Goal: Task Accomplishment & Management: Use online tool/utility

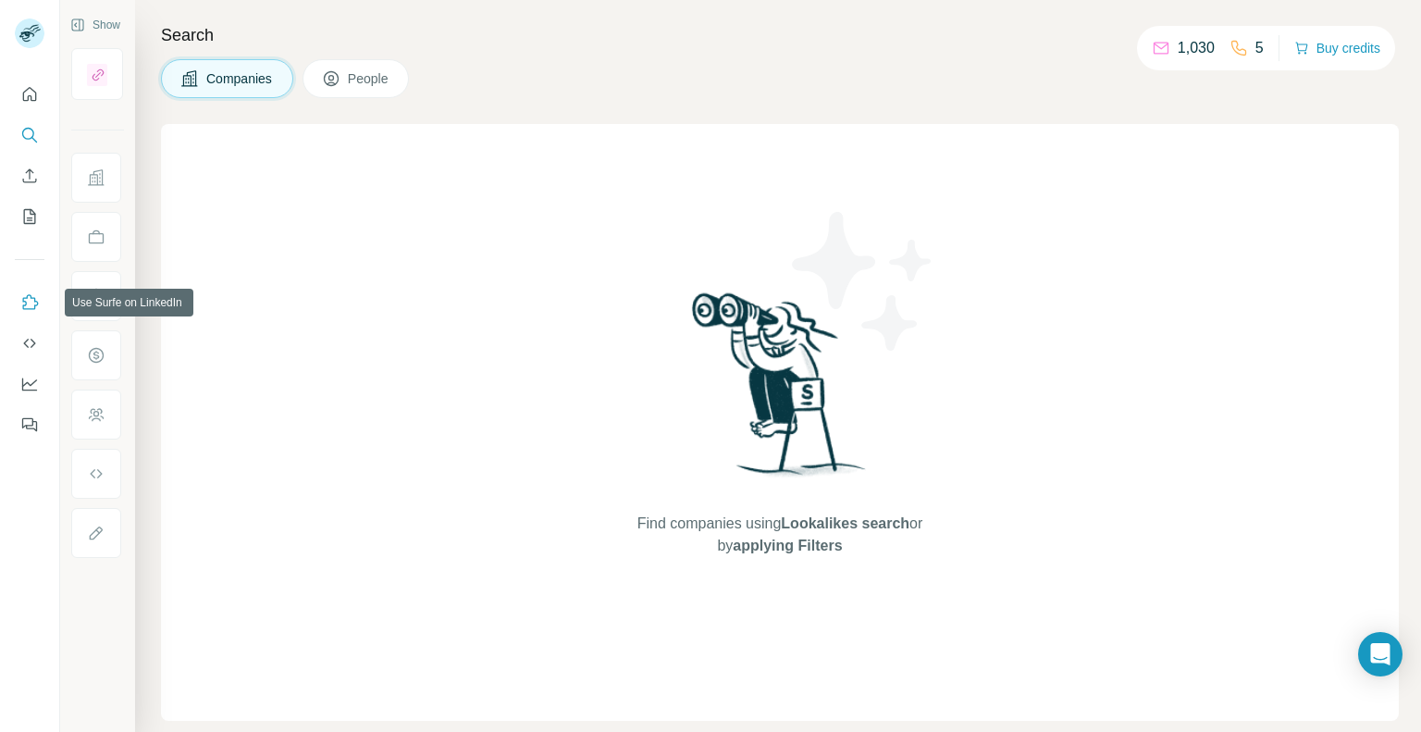
click at [24, 300] on icon "Use Surfe on LinkedIn" at bounding box center [29, 302] width 19 height 19
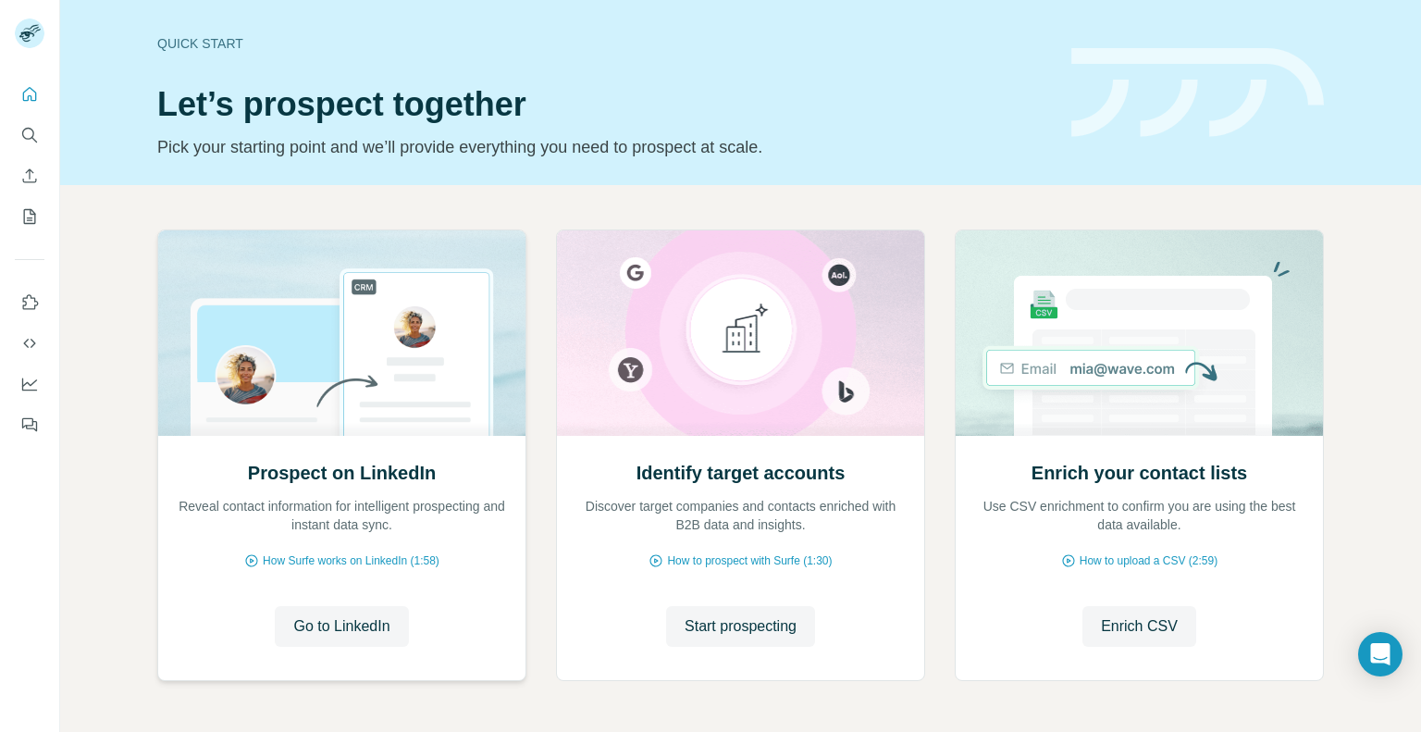
click at [312, 598] on div "Prospect on LinkedIn Reveal contact information for intelligent prospecting and…" at bounding box center [341, 557] width 367 height 246
click at [324, 626] on span "Go to LinkedIn" at bounding box center [341, 626] width 96 height 22
